Goal: Task Accomplishment & Management: Manage account settings

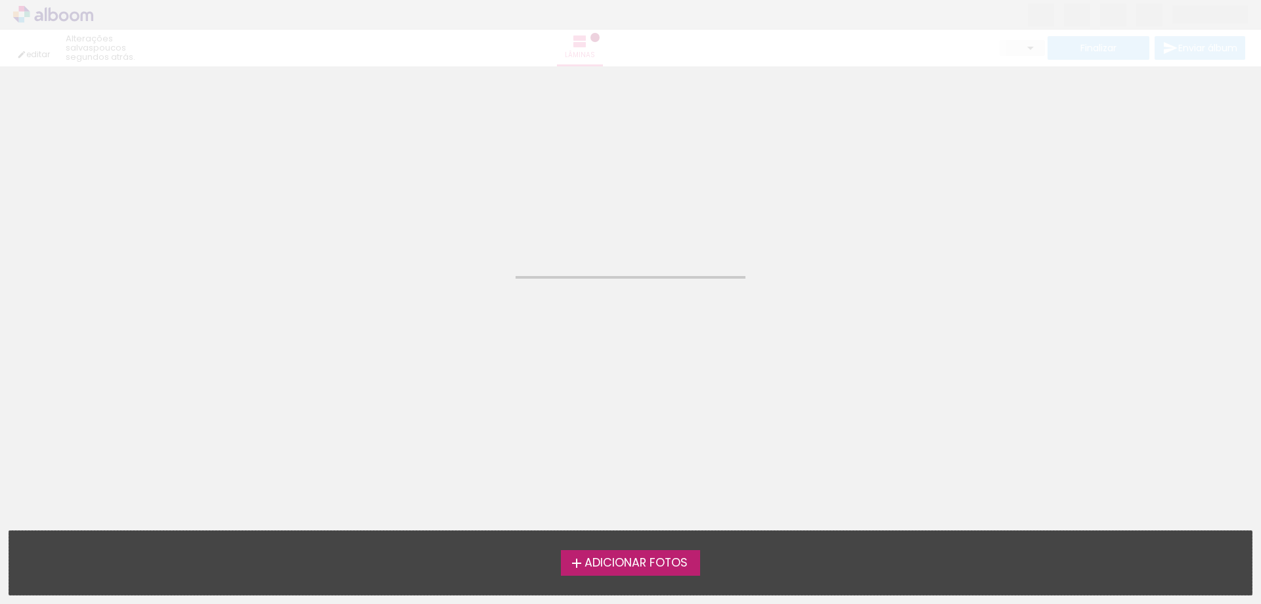
click at [726, 145] on neon-animatable "Confirmar Cancelar" at bounding box center [630, 132] width 1261 height 133
